Goal: Information Seeking & Learning: Learn about a topic

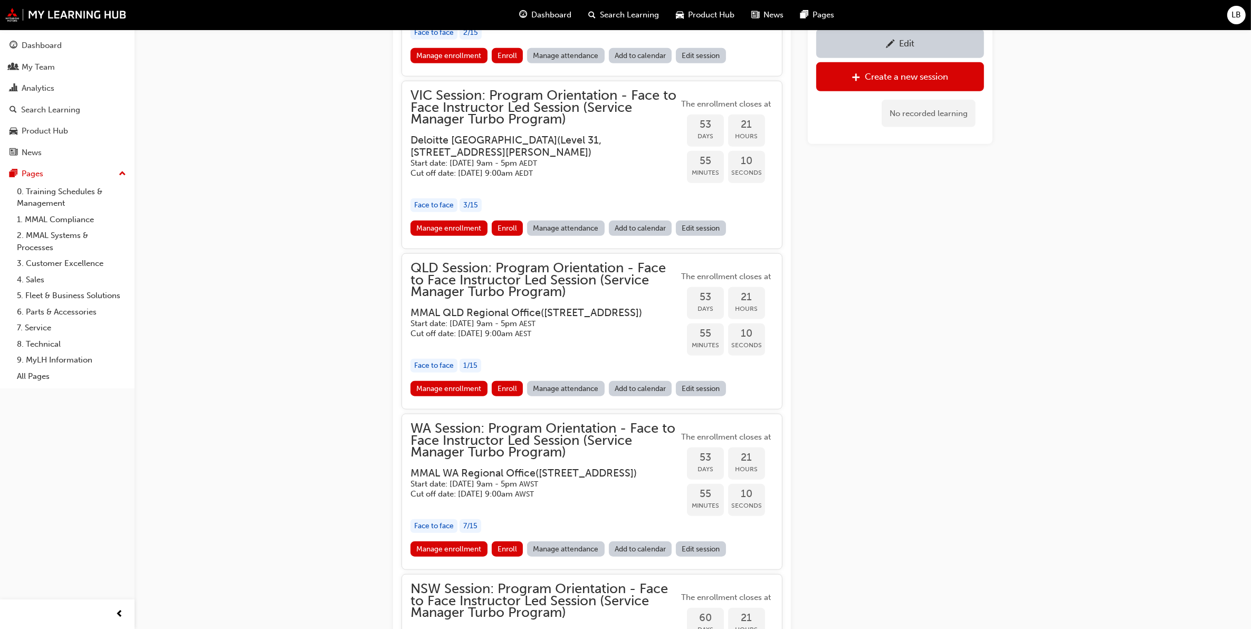
scroll to position [1041, 0]
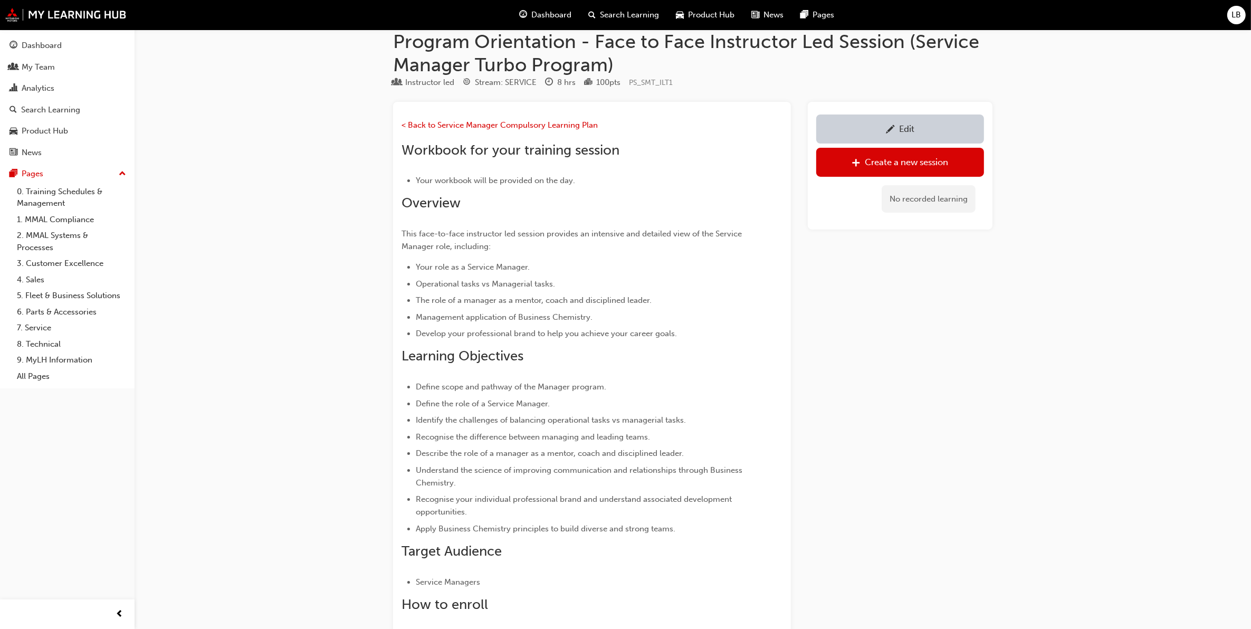
scroll to position [0, 0]
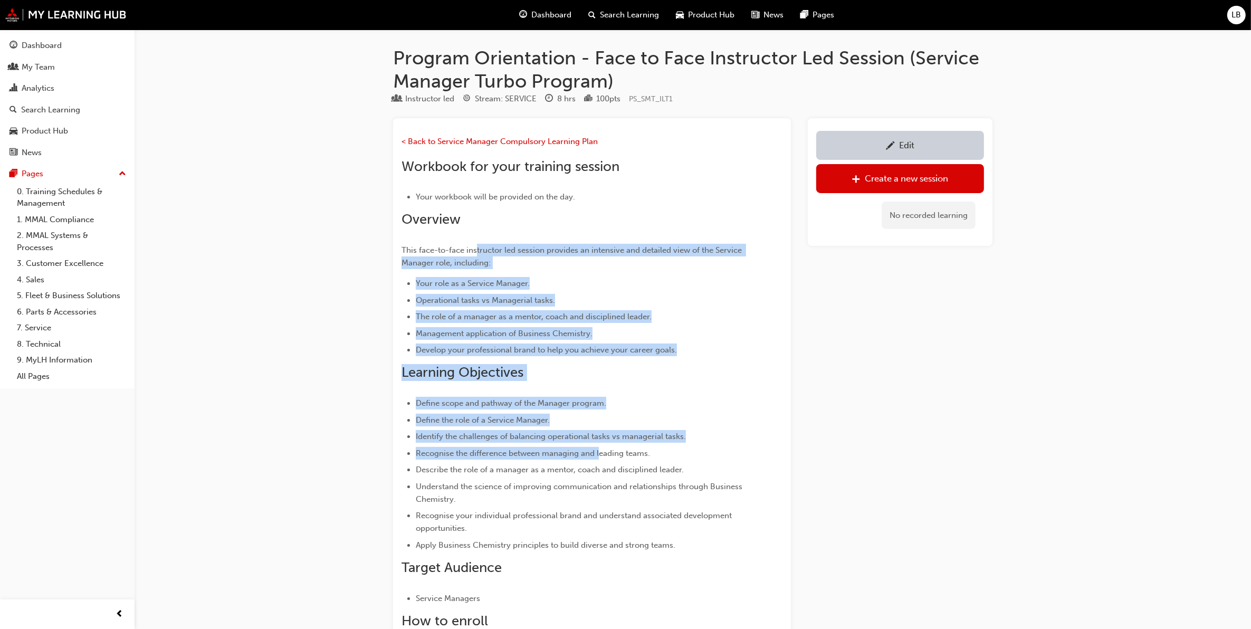
drag, startPoint x: 516, startPoint y: 305, endPoint x: 602, endPoint y: 455, distance: 173.3
click at [602, 455] on div "< Back to Service Manager Compulsory Learning Plan Workbook for your training s…" at bounding box center [573, 493] width 343 height 716
